Goal: Participate in discussion: Engage in conversation with other users on a specific topic

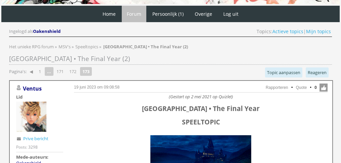
scroll to position [3, 0]
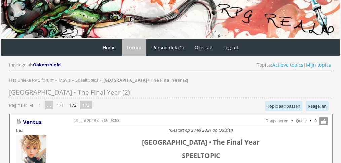
click at [75, 102] on link "172" at bounding box center [73, 104] width 12 height 9
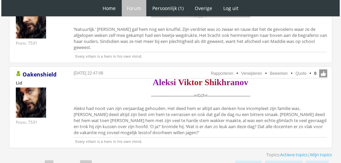
scroll to position [2035, 0]
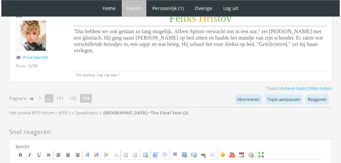
scroll to position [853, 0]
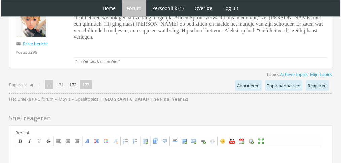
click at [75, 80] on link "172" at bounding box center [73, 84] width 12 height 9
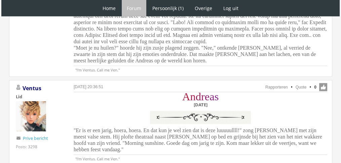
scroll to position [1894, 0]
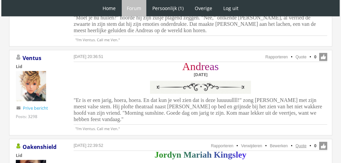
click at [302, 144] on link "Quote" at bounding box center [300, 146] width 11 height 5
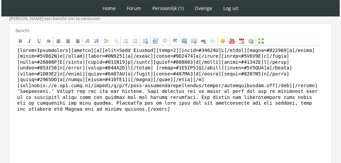
scroll to position [196, 0]
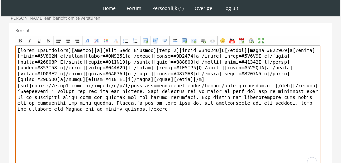
drag, startPoint x: 168, startPoint y: 122, endPoint x: 0, endPoint y: 90, distance: 171.0
click at [0, 90] on div "1 Home Forum Forum index Actieve topics Mijn topics Persoonlijk (1) Profiel Pri…" at bounding box center [170, 17] width 341 height 426
paste textarea "[PERSON_NAME] trok haar mondhoek iets op. ‘Kan dat al?’ vroeg ze [PERSON_NAME].…"
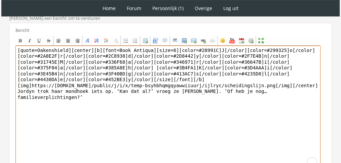
drag, startPoint x: 66, startPoint y: 49, endPoint x: 11, endPoint y: 43, distance: 54.7
click at [11, 43] on div "Bericht Bold Italic Underline Strikethrough Align left Center Align right Font …" at bounding box center [170, 102] width 323 height 158
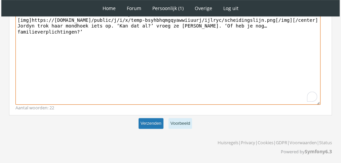
type textarea "[center][b][font=Book Antiqua][size=6][color=#28991C]J[/color][color=#299325]o[…"
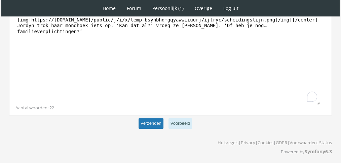
scroll to position [261, 0]
click at [148, 122] on button "Verzenden" at bounding box center [150, 124] width 25 height 11
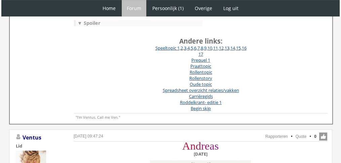
scroll to position [257, 0]
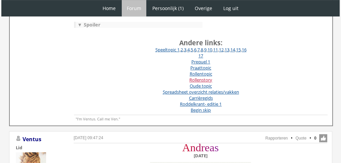
click at [200, 77] on link "Rollenstory" at bounding box center [200, 80] width 23 height 6
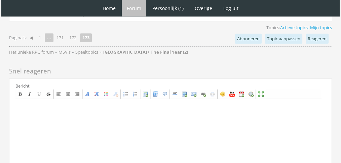
scroll to position [973, 0]
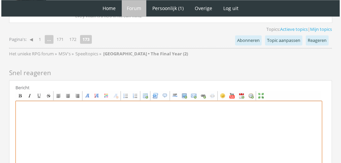
click at [223, 126] on textarea at bounding box center [168, 163] width 306 height 125
paste textarea "Dana liet haar haakwerkje zakken. Ze had vorige week in een opwelling besloten …"
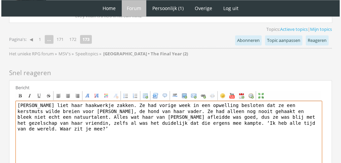
click at [21, 101] on textarea "Dana liet haar haakwerkje zakken. Ze had vorige week in een opwelling besloten …" at bounding box center [168, 163] width 306 height 125
paste textarea "[center][b][font="Book Antiqua"][size="6"][color=#40E6FF]D[/color][color=#4ED3F…"
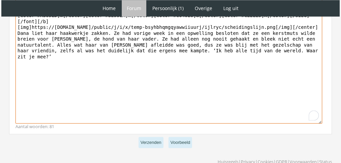
scroll to position [1079, 0]
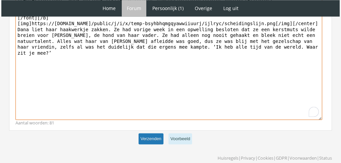
type textarea "[center][b][font="Book Antiqua"][size="6"][color=#40E6FF]D[/color][color=#4ED3F…"
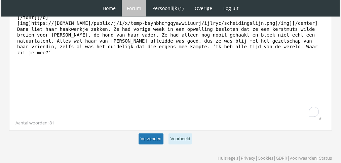
click at [154, 133] on button "Verzenden" at bounding box center [150, 138] width 25 height 11
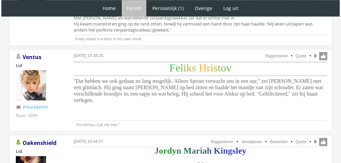
scroll to position [784, 0]
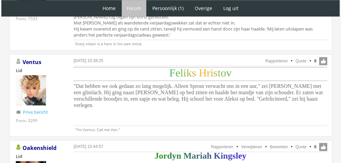
click at [233, 83] on span ""Dat hebben we ook gedaan zo lang mogelijk. Alleen Sprout verwacht ons in een u…" at bounding box center [198, 95] width 249 height 25
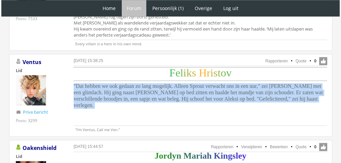
click at [233, 83] on span ""Dat hebben we ook gedaan zo lang mogelijk. Alleen Sprout verwacht ons in een u…" at bounding box center [198, 95] width 249 height 25
copy div ""Dat hebben we ook gedaan zo lang mogelijk. Alleen Sprout verwacht ons in een u…"
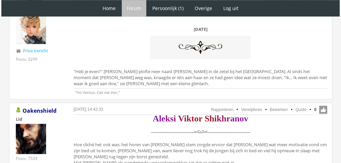
scroll to position [665, 0]
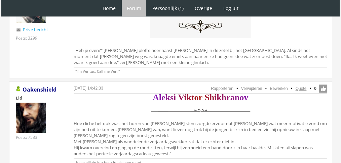
click at [302, 86] on link "Quote" at bounding box center [300, 88] width 11 height 5
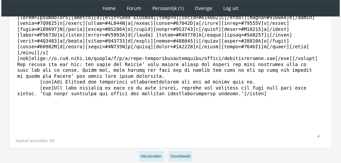
scroll to position [240, 0]
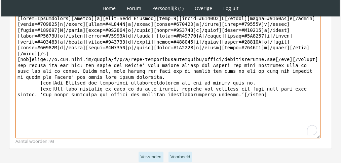
drag, startPoint x: 237, startPoint y: 116, endPoint x: 14, endPoint y: 57, distance: 230.4
click at [14, 57] on div "Bericht Bold Italic Underline Strikethrough Align left Center Align right Font …" at bounding box center [170, 70] width 323 height 158
paste textarea "‘Jullie hadden Sprout kunnen ontvoeren,’ mopperde Aleksi. Toch schonk hij [PERS…"
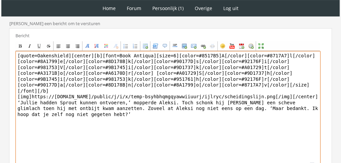
scroll to position [218, 0]
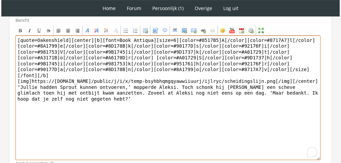
drag, startPoint x: 66, startPoint y: 38, endPoint x: 0, endPoint y: 28, distance: 66.3
click at [0, 28] on div "1 Home Forum Forum index Actieve topics Mijn topics Persoonlijk (1) Profiel Pri…" at bounding box center [170, 1] width 341 height 438
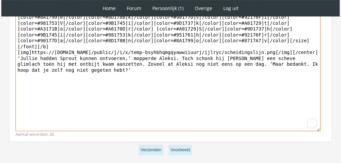
scroll to position [253, 0]
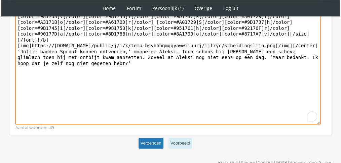
type textarea "[center][b][font=Book Antiqua][size=6][color=#8517B5]A[/color][color=#8717A7]l[…"
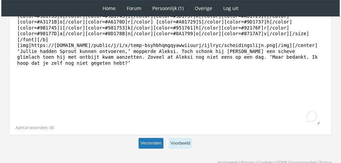
click at [147, 140] on button "Verzenden" at bounding box center [150, 143] width 25 height 11
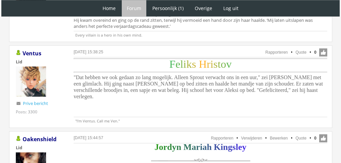
scroll to position [823, 0]
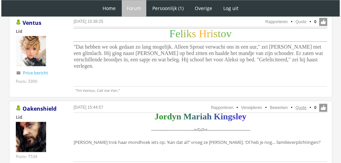
click at [303, 105] on link "Quote" at bounding box center [300, 107] width 11 height 5
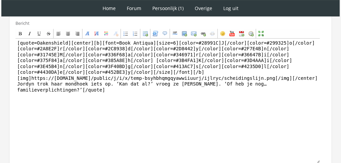
scroll to position [189, 0]
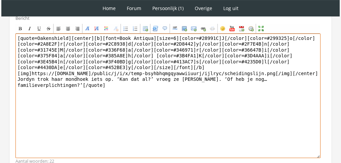
click at [234, 76] on textarea "[quote=Oakenshield][center][b][font=Book Antiqua][size=6][color=#28991C]J[/colo…" at bounding box center [167, 96] width 305 height 125
paste textarea "‘Bij ons gaat eten er altijd in,’ zei [PERSON_NAME]. Het was gek: sinds de verk…"
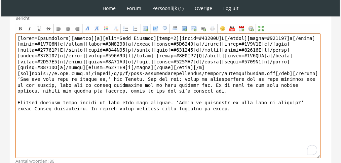
drag, startPoint x: 66, startPoint y: 36, endPoint x: 9, endPoint y: 31, distance: 57.0
click at [14, 32] on div "Bericht Bold Italic Underline Strikethrough Align left Center Align right Font …" at bounding box center [170, 90] width 323 height 158
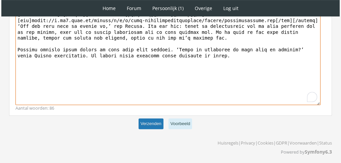
type textarea "[loremi][d][sita=Cons Adipisc][elit=0][seddo=#74421E]T[/incid][utlab=#144733]e[…"
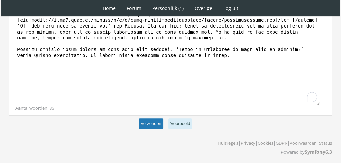
click at [156, 122] on button "Verzenden" at bounding box center [150, 124] width 25 height 11
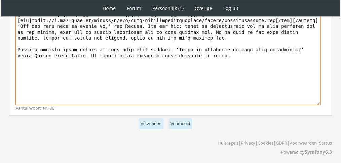
scroll to position [243, 0]
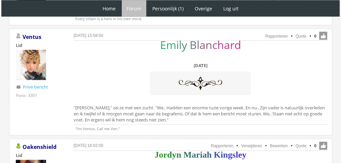
scroll to position [1323, 0]
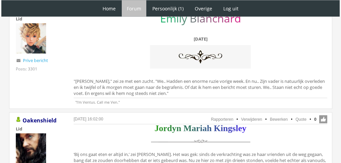
click at [138, 69] on div "E m i l y B l a n c h a r d [DATE] "[PERSON_NAME]," zei ze met een zucht. "We..…" at bounding box center [200, 56] width 253 height 82
click at [138, 69] on div "E m i l y B l a n c h a r d Dinsdag 14 december "Rafaël," zei ze met een zucht.…" at bounding box center [200, 56] width 253 height 82
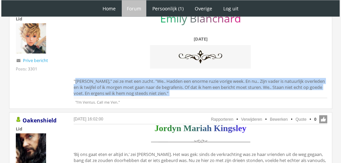
click at [138, 69] on div "E m i l y B l a n c h a r d Dinsdag 14 december "Rafaël," zei ze met een zucht.…" at bounding box center [200, 56] width 253 height 82
copy div ""Rafaël," zei ze met een zucht. "We.. Hadden een enorme ruzie vorige week. En n…"
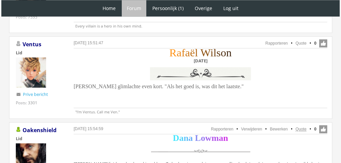
scroll to position [959, 0]
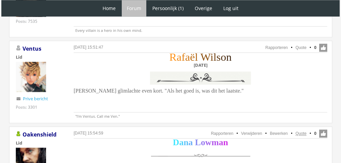
click at [304, 131] on link "Quote" at bounding box center [300, 133] width 11 height 5
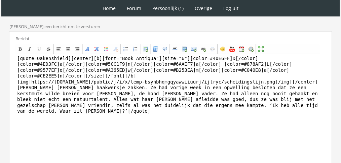
scroll to position [188, 0]
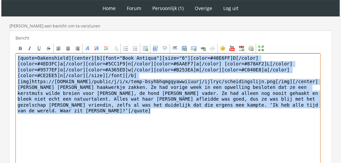
drag, startPoint x: 259, startPoint y: 81, endPoint x: 17, endPoint y: 80, distance: 242.2
click at [17, 80] on div "Bericht Bold Italic Underline Strikethrough Align left Center Align right Font …" at bounding box center [170, 110] width 323 height 158
click at [17, 80] on textarea "[quote=Oakenshield][center][b][font="Book Antiqua"][size="6"][color=#40E6FF]D[/…" at bounding box center [167, 115] width 305 height 125
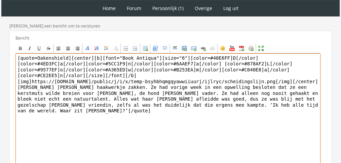
click at [17, 80] on textarea "[quote=Oakenshield][center][b][font="Book Antiqua"][size="6"][color=#40E6FF]D[/…" at bounding box center [167, 115] width 305 height 125
paste textarea "t was inderdaad wel een heel moeilijk dilemma. ‘Waar hadden jullie ruzie over?’…"
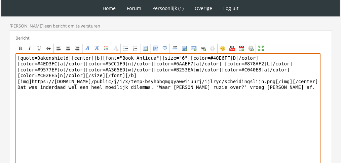
drag, startPoint x: 65, startPoint y: 56, endPoint x: 6, endPoint y: 50, distance: 58.8
click at [6, 50] on div "RPG Realm Ingelogd als Oakenshield Topics: Actieve topics | Mijn topics Het uni…" at bounding box center [170, 50] width 335 height 373
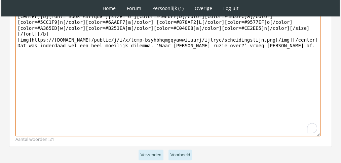
scroll to position [240, 0]
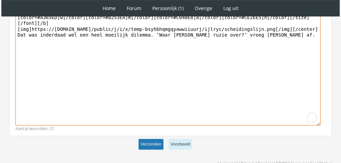
type textarea "[center][b][font="Book Antiqua"][size="6"][color=#40E6FF]D[/color][color=#4ED3F…"
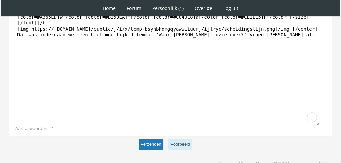
scroll to position [240, 0]
click at [153, 142] on button "Verzenden" at bounding box center [150, 144] width 25 height 11
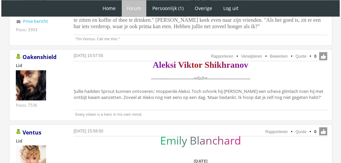
scroll to position [1199, 0]
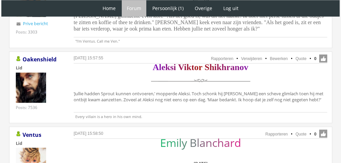
click at [297, 54] on ul "Rapporteren Verwijderen Bewerken Quote 0" at bounding box center [200, 58] width 253 height 9
click at [296, 56] on link "Quote" at bounding box center [300, 58] width 11 height 5
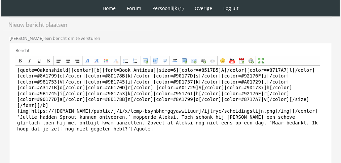
scroll to position [177, 0]
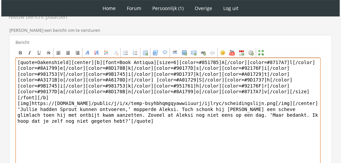
drag, startPoint x: 91, startPoint y: 125, endPoint x: 3, endPoint y: 97, distance: 91.9
click at [3, 97] on div "RPG Realm Ingelogd als Oakenshield Topics: Actieve topics | Mijn topics Het uni…" at bounding box center [170, 57] width 335 height 367
paste textarea "Aleksi voelde zich ongemakkelijk door het cadeautje – vooral omdat hij zelf nie…"
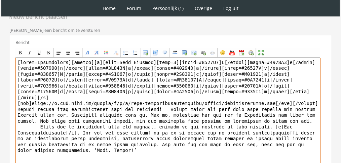
drag, startPoint x: 69, startPoint y: 55, endPoint x: 0, endPoint y: 44, distance: 70.0
click at [0, 44] on div "1 Home Forum Forum index Actieve topics Mijn topics Persoonlijk (1) Profiel Pri…" at bounding box center [170, 33] width 341 height 420
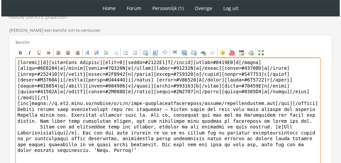
click at [20, 114] on textarea "To enrich screen reader interactions, please activate Accessibility in Grammarl…" at bounding box center [167, 120] width 305 height 125
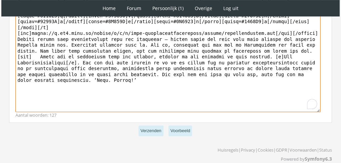
scroll to position [249, 0]
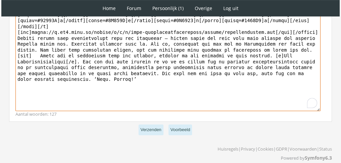
click at [26, 71] on textarea "To enrich screen reader interactions, please activate Accessibility in Grammarl…" at bounding box center [167, 49] width 305 height 125
click at [27, 67] on textarea "To enrich screen reader interactions, please activate Accessibility in Grammarl…" at bounding box center [167, 49] width 305 height 125
type textarea "[center][b][font=Book Antiqua][size=6][color=#8517B5]A[/color][color=#8717A7]l[…"
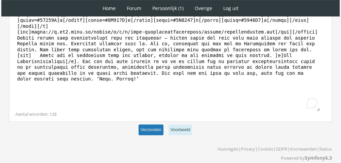
click at [151, 125] on button "Verzenden" at bounding box center [150, 130] width 25 height 11
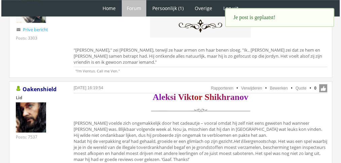
scroll to position [420, 0]
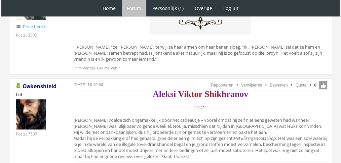
click at [297, 52] on div "E m i l y B l a n c h a r d Dinsdag 14 december "Jordyn," zei Emily, terwijl ze…" at bounding box center [200, 23] width 253 height 82
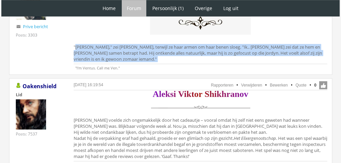
click at [297, 52] on div "E m i l y B l a n c h a r d Dinsdag 14 december "Jordyn," zei Emily, terwijl ze…" at bounding box center [200, 23] width 253 height 82
copy div ""Jordyn," zei Emily, terwijl ze haar armen om haar benen sloeg. "Ik.. Elena zei…"
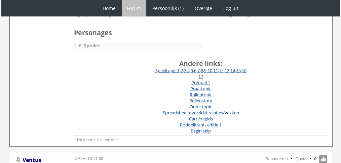
scroll to position [0, 0]
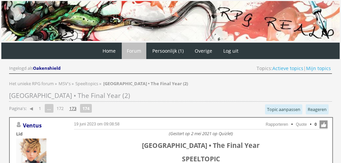
click at [76, 108] on link "173" at bounding box center [73, 108] width 12 height 9
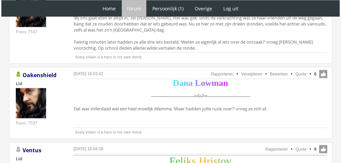
scroll to position [1455, 0]
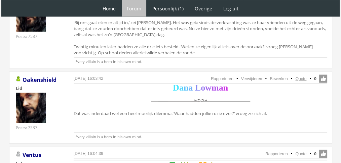
click at [301, 77] on link "Quote" at bounding box center [300, 79] width 11 height 5
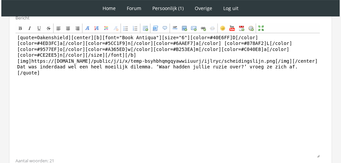
scroll to position [189, 0]
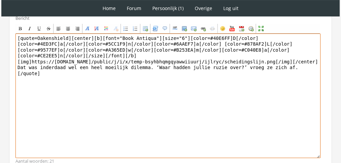
click at [259, 61] on textarea "[quote=Oakenshield][center][b][font="Book Antiqua"][size="6"][color=#40E6FF]D[/…" at bounding box center [167, 96] width 305 height 125
paste textarea "‘Hmm. Ze is zijn beste vriendin toch?’ Ze pulkte aan een draadje. ‘Volgens mij …"
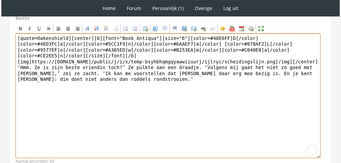
drag, startPoint x: 67, startPoint y: 34, endPoint x: 0, endPoint y: 25, distance: 67.7
click at [0, 25] on div "1 Home Forum Forum index Actieve topics Mijn topics Persoonlijk (1) Profiel Pri…" at bounding box center [170, 15] width 341 height 408
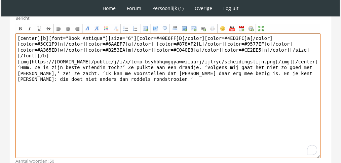
type textarea "[center][b][font="Book Antiqua"][size="6"][color=#40E6FF]D[/color][color=#4ED3F…"
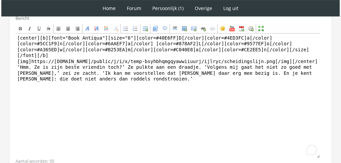
drag, startPoint x: 332, startPoint y: 121, endPoint x: 324, endPoint y: 133, distance: 15.2
click at [324, 133] on div "RPG Realm Ingelogd als Oakenshield Topics: Actieve topics | Mijn topics Het uni…" at bounding box center [170, 39] width 335 height 355
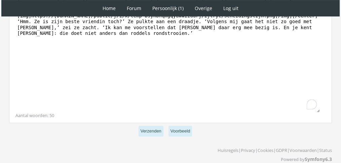
scroll to position [239, 0]
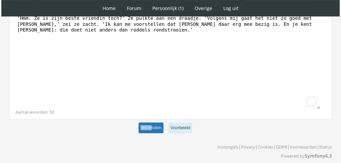
drag, startPoint x: 154, startPoint y: 120, endPoint x: 151, endPoint y: 124, distance: 5.3
click at [151, 124] on p "Verzenden Voorbeeld" at bounding box center [170, 128] width 323 height 16
click at [151, 124] on button "Verzenden" at bounding box center [150, 128] width 25 height 11
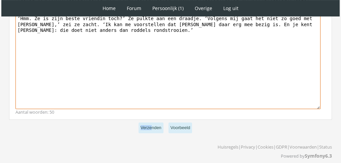
scroll to position [239, 0]
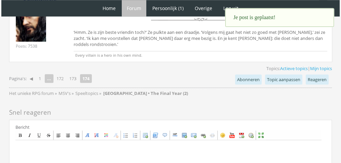
scroll to position [608, 0]
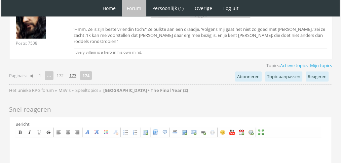
click at [75, 71] on link "173" at bounding box center [73, 75] width 12 height 9
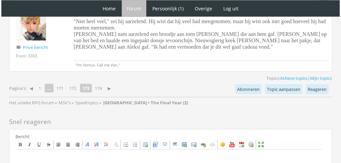
scroll to position [1629, 0]
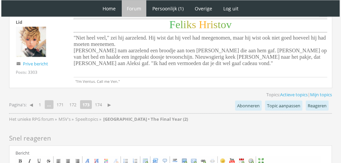
scroll to position [1604, 0]
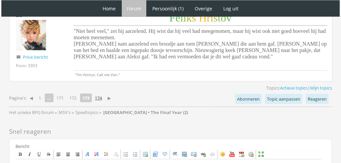
click at [100, 93] on link "174" at bounding box center [98, 97] width 12 height 9
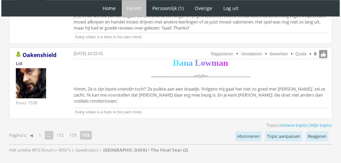
scroll to position [561, 0]
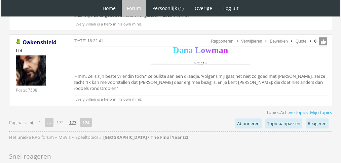
click at [73, 118] on link "173" at bounding box center [73, 122] width 12 height 9
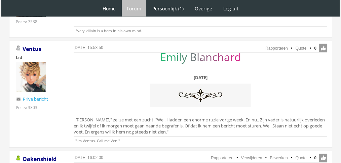
scroll to position [1280, 0]
